Goal: Task Accomplishment & Management: Use online tool/utility

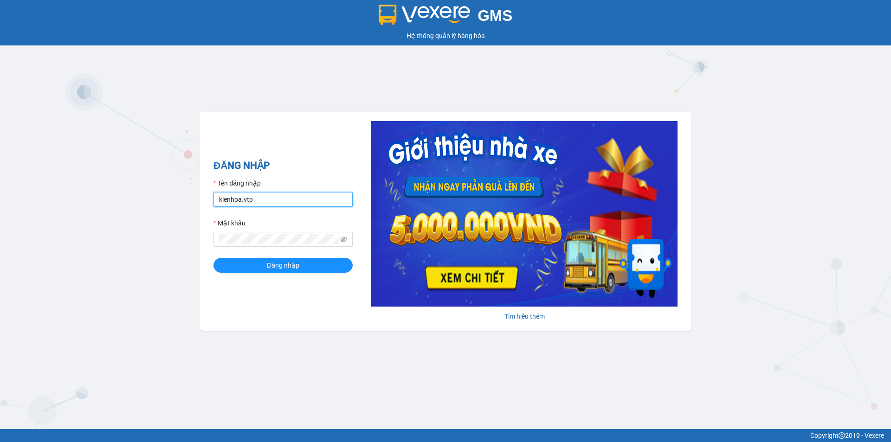
click at [257, 203] on input "kienhoa.vtp" at bounding box center [283, 199] width 139 height 15
type input "chivan.vtp"
click at [0, 240] on div "GMS Hệ thống [PERSON_NAME] hàng [PERSON_NAME] NHẬP Tên đăng nhập chivan.vtp Mật…" at bounding box center [445, 214] width 891 height 429
click at [214, 258] on button "Đăng nhập" at bounding box center [283, 265] width 139 height 15
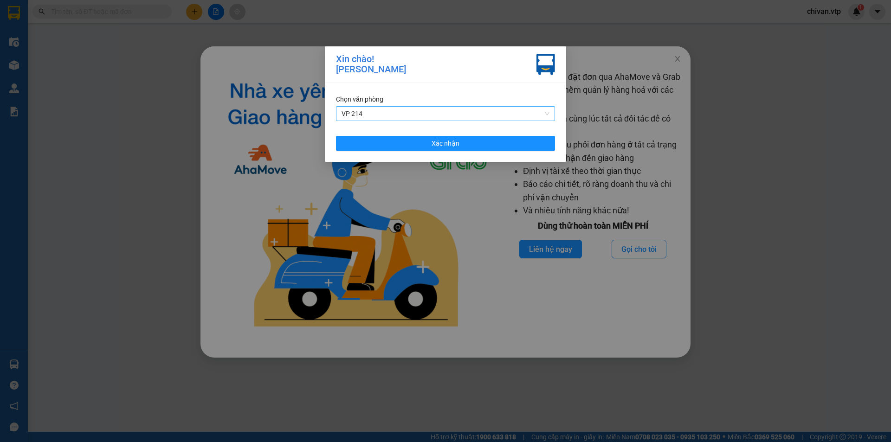
drag, startPoint x: 492, startPoint y: 102, endPoint x: 487, endPoint y: 117, distance: 15.6
click at [489, 109] on div "[PERSON_NAME] VP 214" at bounding box center [445, 107] width 219 height 27
click at [487, 117] on span "VP 214" at bounding box center [446, 114] width 208 height 14
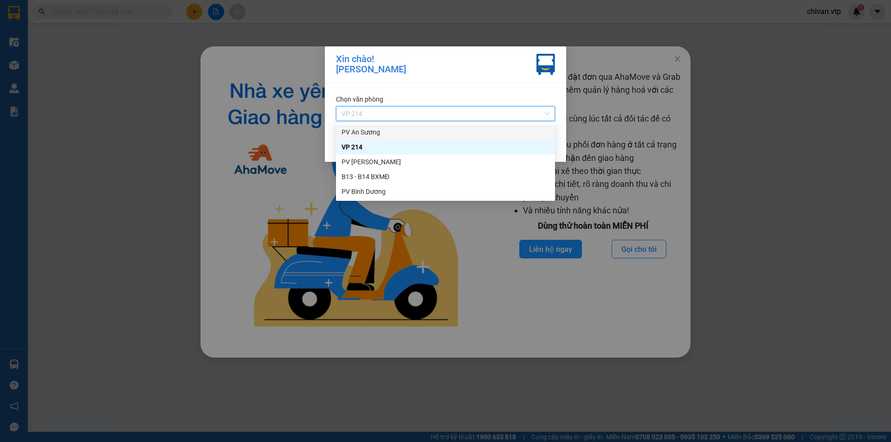
click at [383, 129] on div "PV An Sương" at bounding box center [446, 132] width 208 height 10
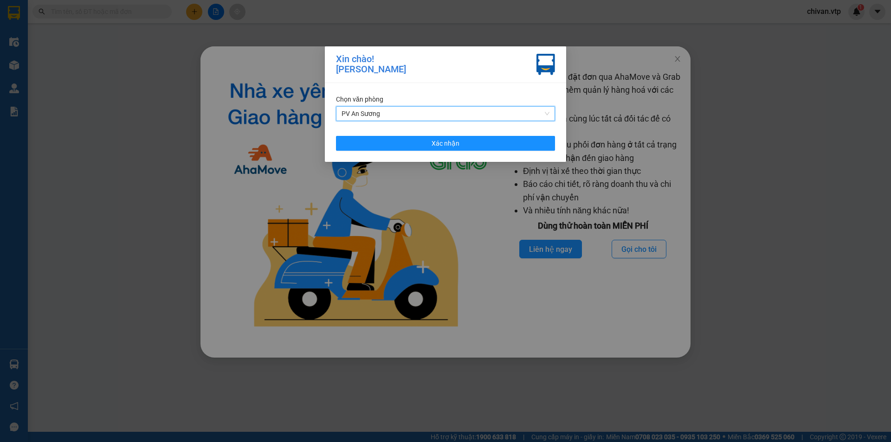
click at [389, 131] on div "[PERSON_NAME] PV An [PERSON_NAME] An [PERSON_NAME] Xác [PERSON_NAME]" at bounding box center [445, 122] width 241 height 79
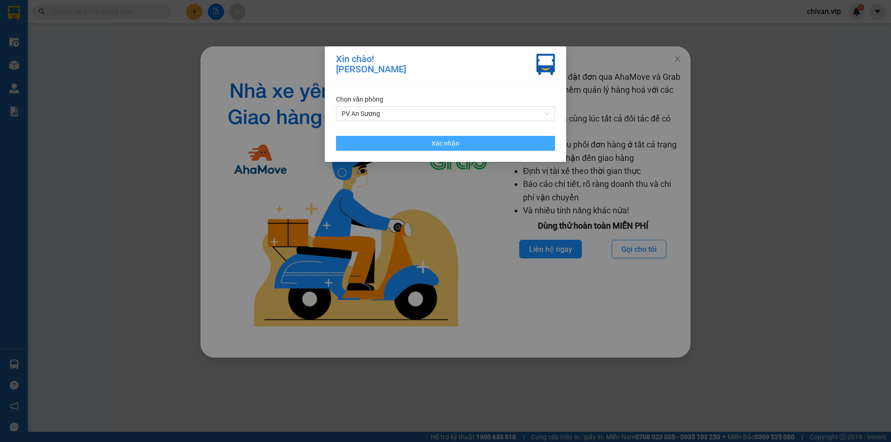
click at [394, 138] on button "Xác nhận" at bounding box center [445, 143] width 219 height 15
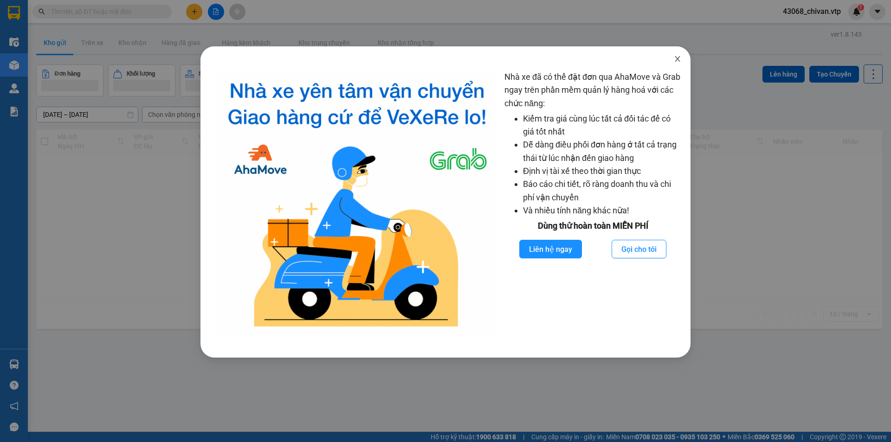
click at [678, 57] on icon "close" at bounding box center [677, 58] width 7 height 7
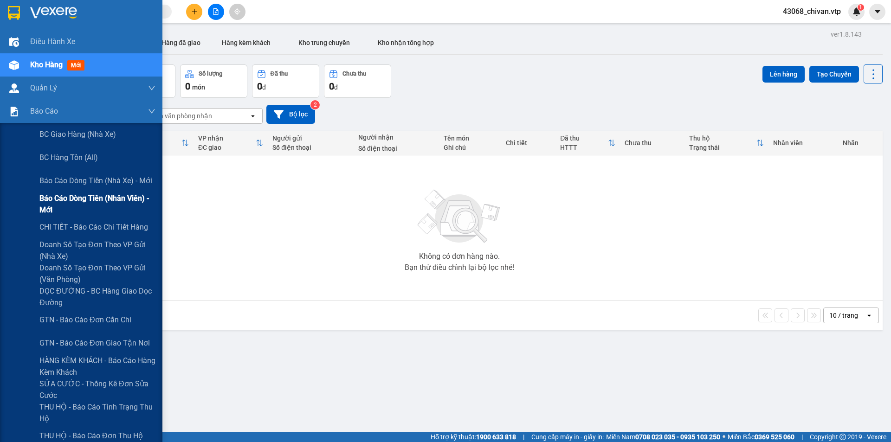
click at [85, 209] on span "Báo cáo dòng tiền (nhân viên) - mới" at bounding box center [97, 204] width 116 height 23
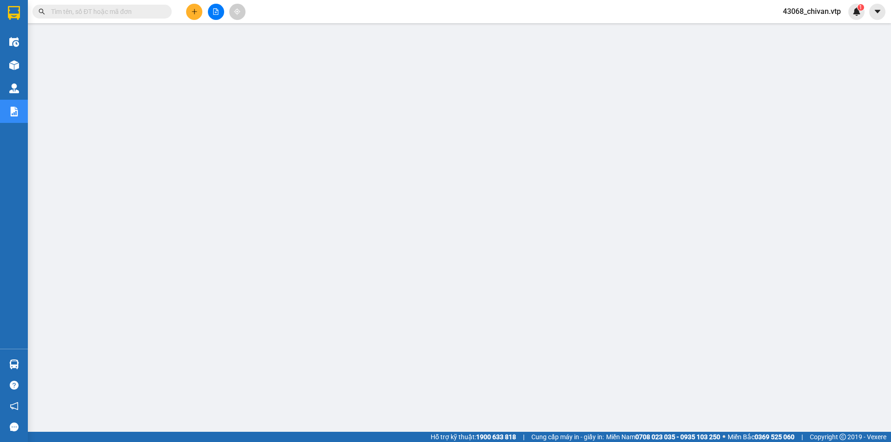
click at [823, 12] on span "43068_chivan.vtp" at bounding box center [812, 12] width 73 height 12
click at [806, 28] on span "Đăng xuất" at bounding box center [816, 29] width 52 height 10
